Goal: Task Accomplishment & Management: Check status

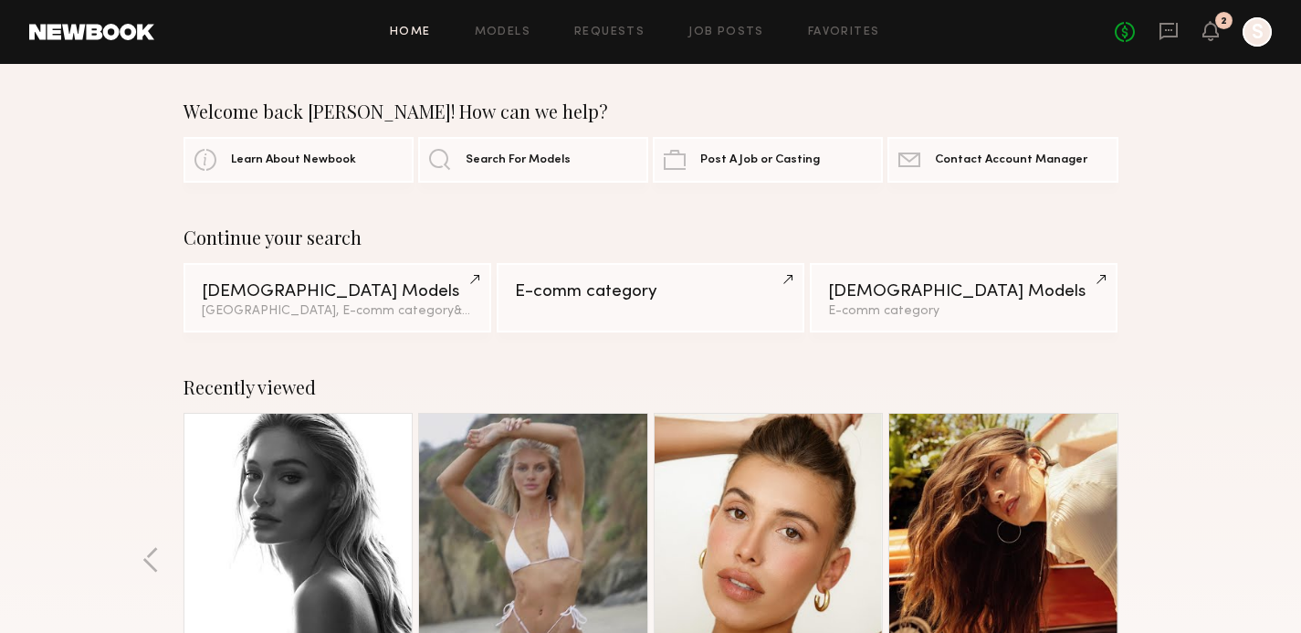
click at [413, 35] on link "Home" at bounding box center [410, 32] width 41 height 12
click at [403, 33] on link "Home" at bounding box center [410, 32] width 41 height 12
click at [606, 35] on link "Requests" at bounding box center [609, 32] width 70 height 12
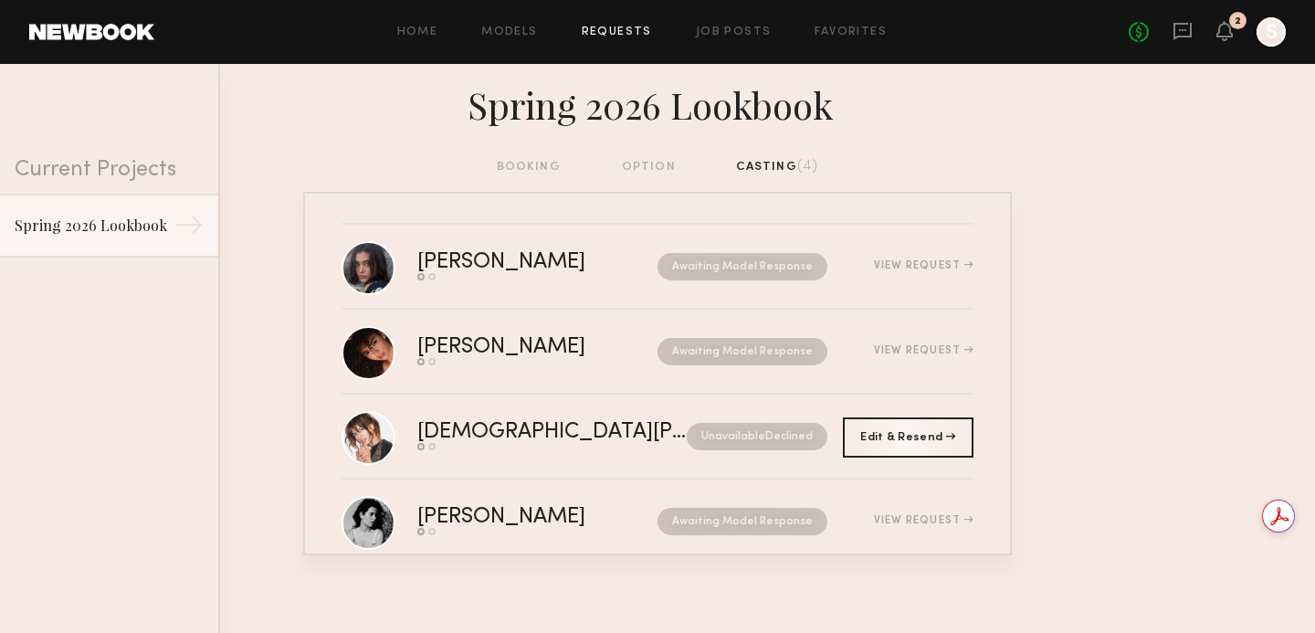
click at [963, 381] on div "[PERSON_NAME] Send request Model response Awaiting Model Response View Request …" at bounding box center [657, 373] width 708 height 363
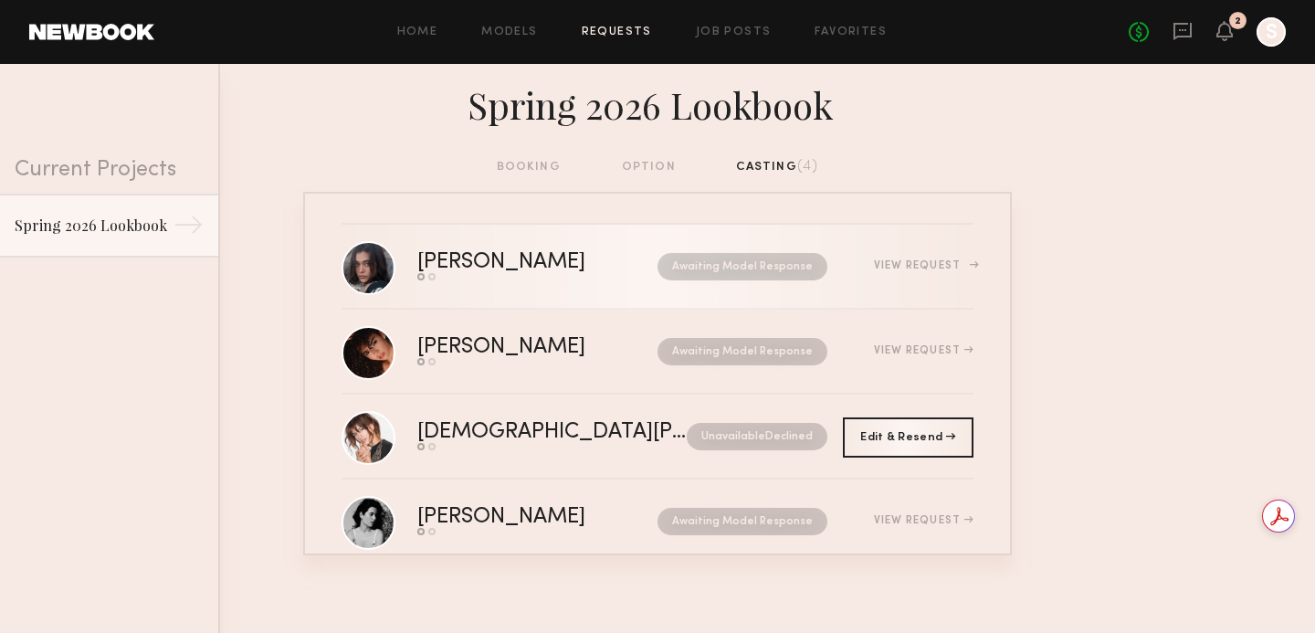
click at [889, 242] on link "[PERSON_NAME] Send request Model response Awaiting Model Response View Request" at bounding box center [657, 267] width 632 height 85
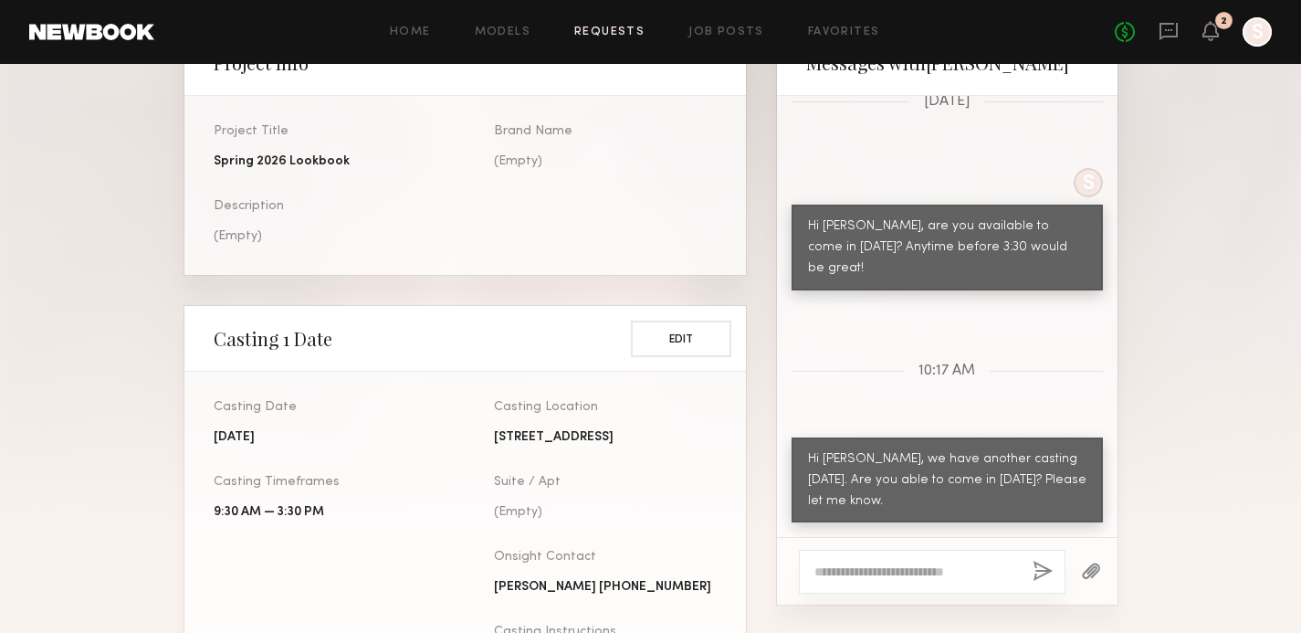
scroll to position [486, 0]
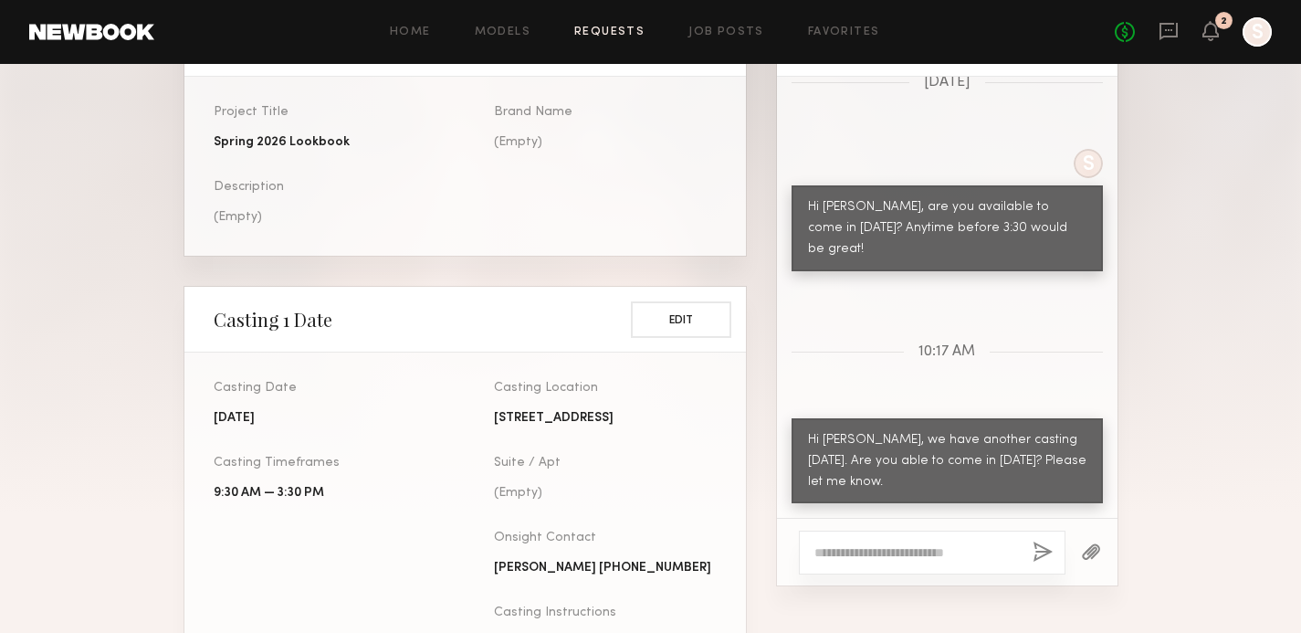
click at [599, 19] on div "Home Models Requests Job Posts Favorites Sign Out No fees up to $5,000 2 S" at bounding box center [712, 31] width 1117 height 29
click at [599, 38] on div "Home Models Requests Job Posts Favorites Sign Out No fees up to $5,000 2 S" at bounding box center [712, 31] width 1117 height 29
